Goal: Transaction & Acquisition: Purchase product/service

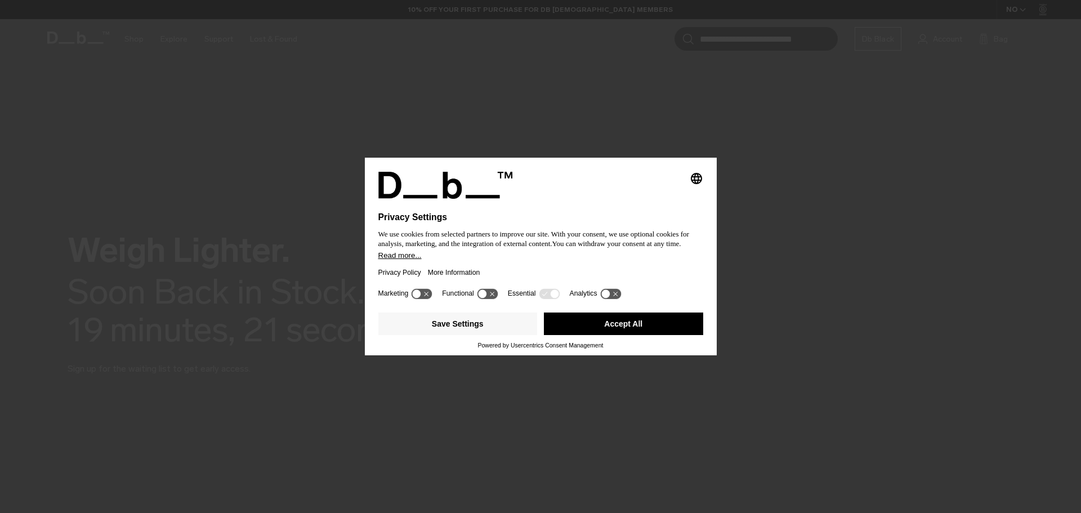
click at [579, 264] on div "Privacy Policy More Information" at bounding box center [540, 273] width 325 height 26
click at [624, 319] on button "Accept All" at bounding box center [623, 324] width 159 height 23
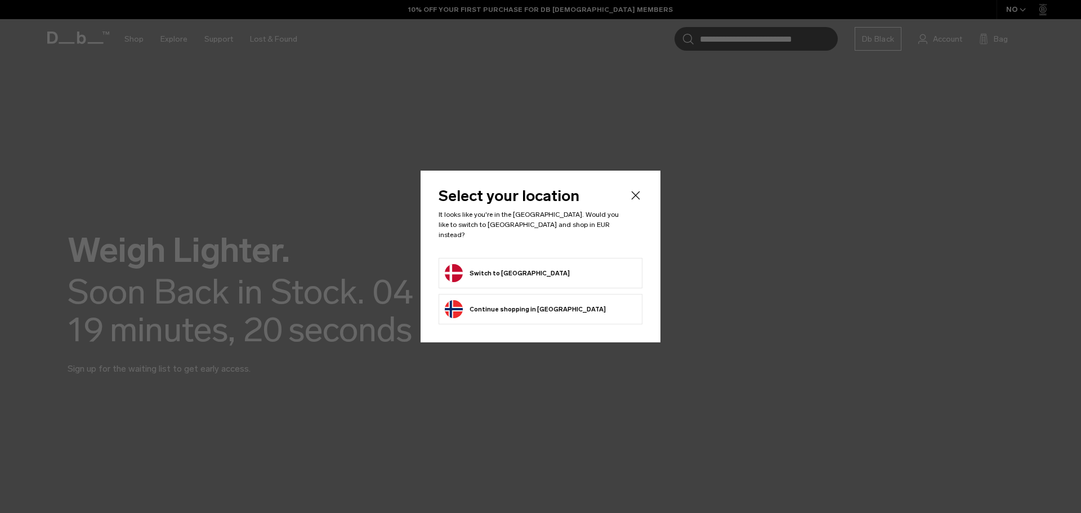
click at [547, 272] on form "Switch to Denmark" at bounding box center [540, 273] width 191 height 18
click at [476, 264] on button "Switch to Denmark" at bounding box center [507, 273] width 125 height 18
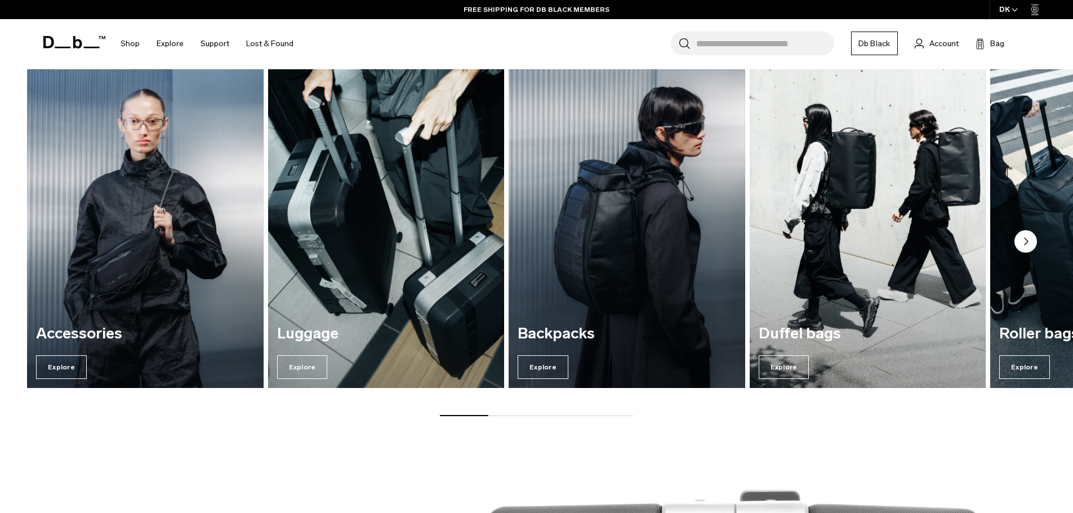
scroll to position [619, 0]
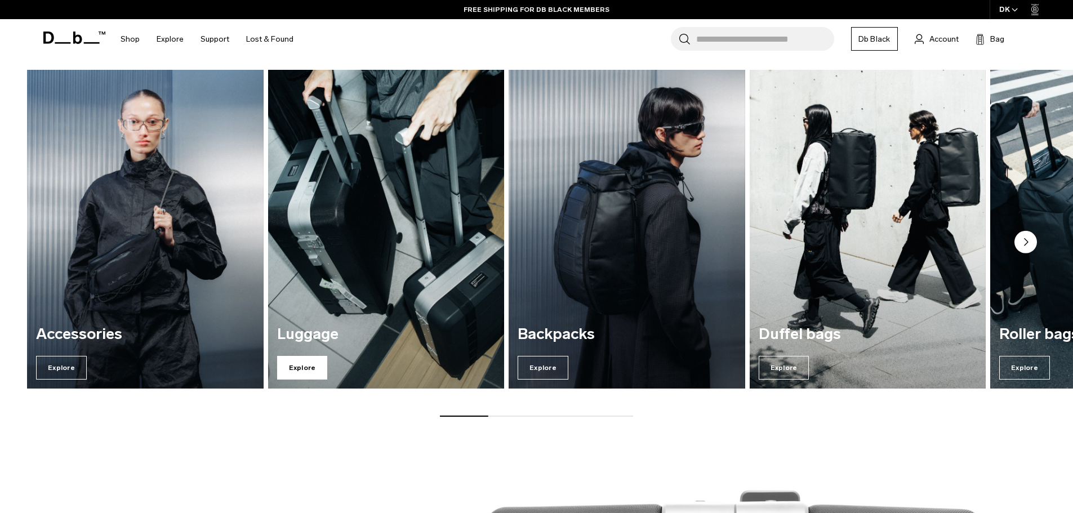
click at [287, 371] on span "Explore" at bounding box center [302, 368] width 51 height 24
click at [415, 320] on div "Luggage Explore" at bounding box center [386, 353] width 236 height 72
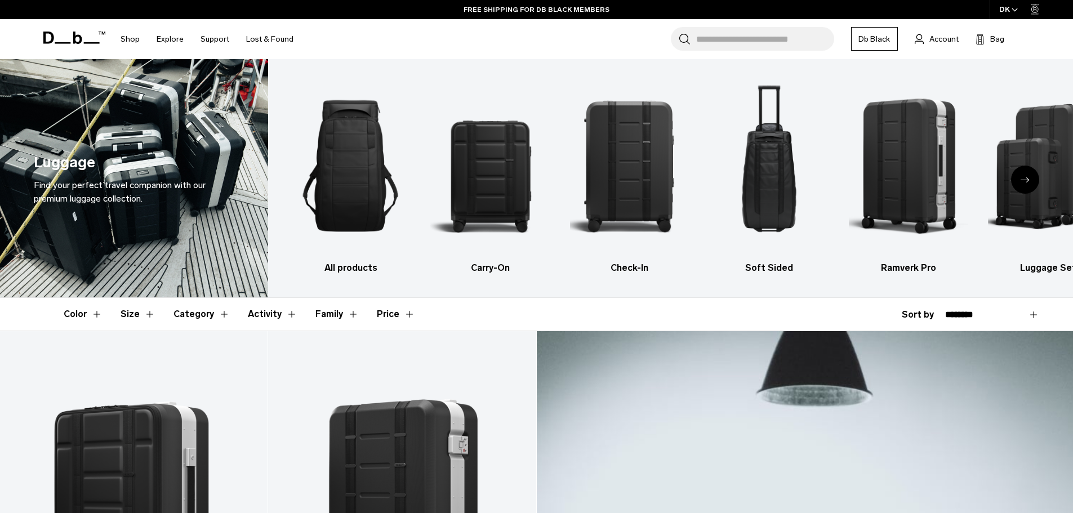
click at [1025, 182] on icon "Next slide" at bounding box center [1024, 179] width 9 height 5
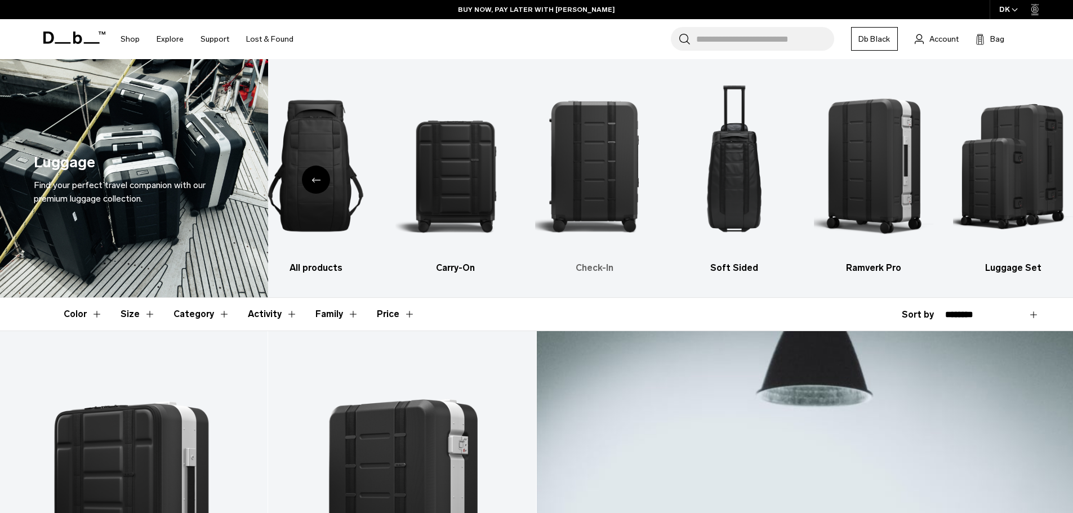
click at [612, 170] on img "3 / 6" at bounding box center [595, 166] width 120 height 180
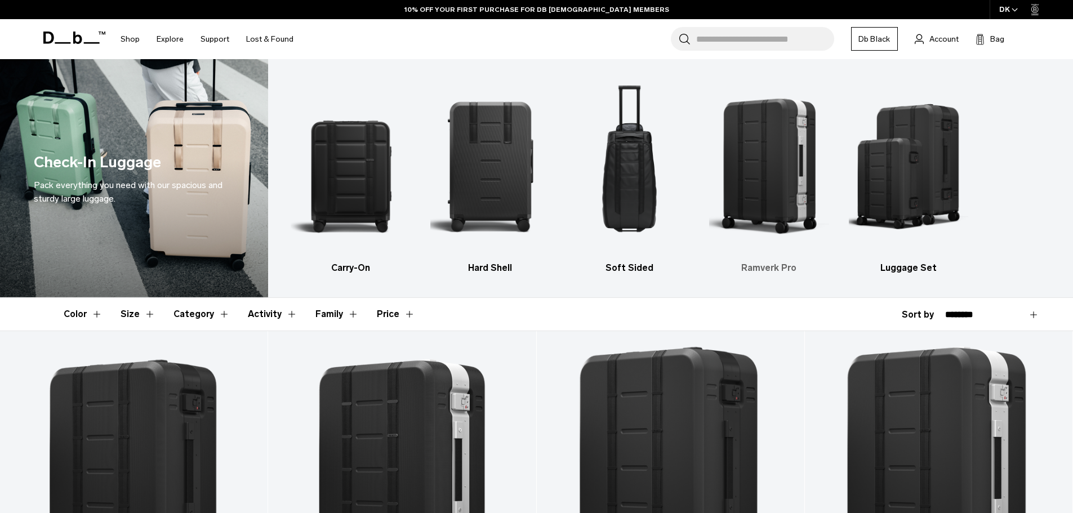
click at [784, 191] on img "4 / 5" at bounding box center [769, 166] width 120 height 180
click at [518, 169] on img "2 / 5" at bounding box center [490, 166] width 120 height 180
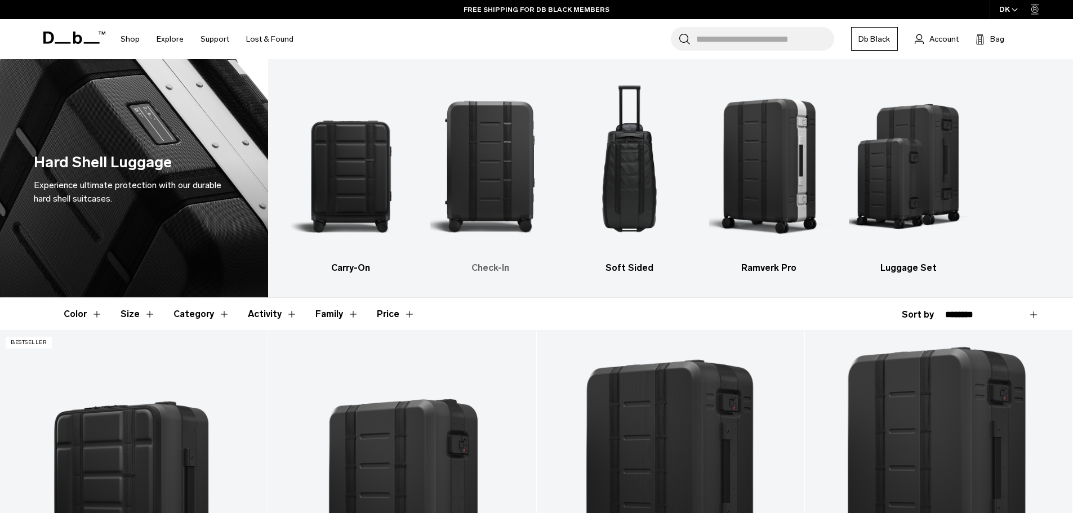
click at [512, 203] on img "2 / 5" at bounding box center [490, 166] width 120 height 180
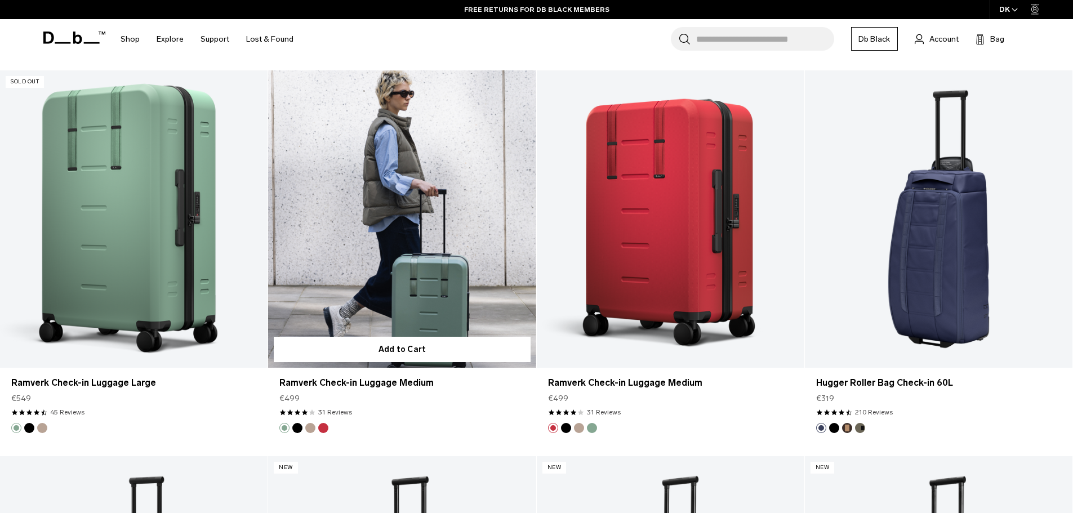
scroll to position [1408, 0]
